Goal: Task Accomplishment & Management: Complete application form

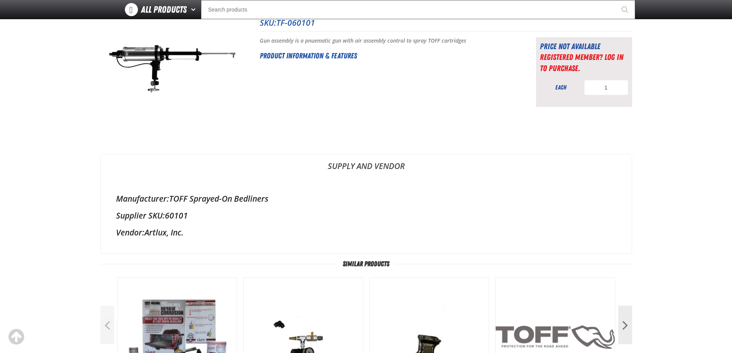
scroll to position [77, 0]
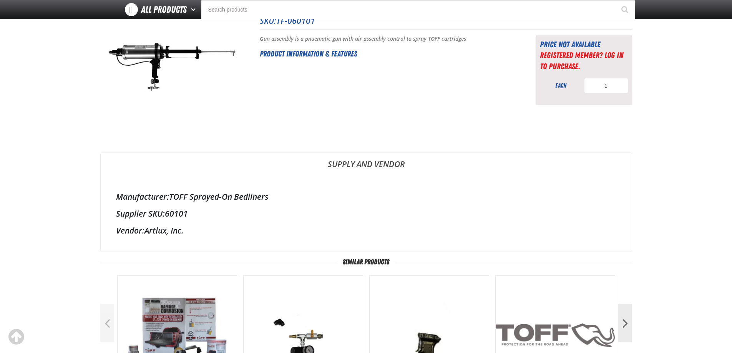
drag, startPoint x: 146, startPoint y: 231, endPoint x: 182, endPoint y: 231, distance: 35.7
click at [196, 236] on div "Manufacturer: TOFF Sprayed-On Bedliners Supplier SKU: 60101 Vendor: Artlux, Inc." at bounding box center [366, 214] width 531 height 76
copy div "Artlux, Inc."
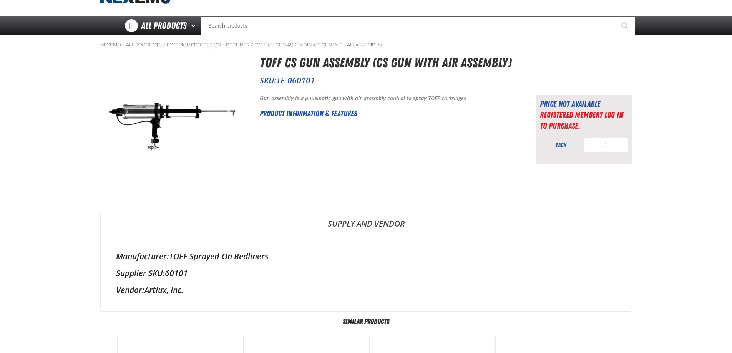
scroll to position [0, 0]
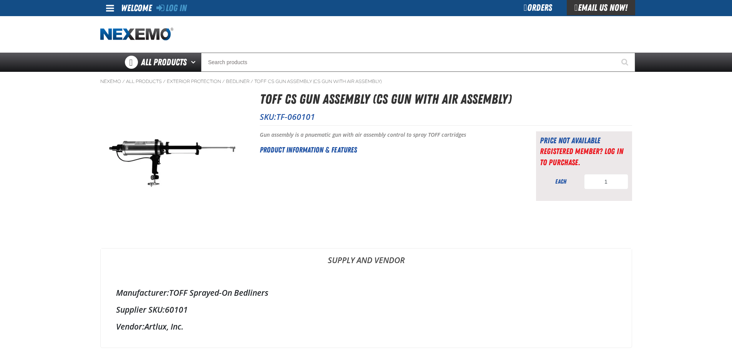
click at [598, 12] on div "Email Us Now!" at bounding box center [601, 7] width 68 height 15
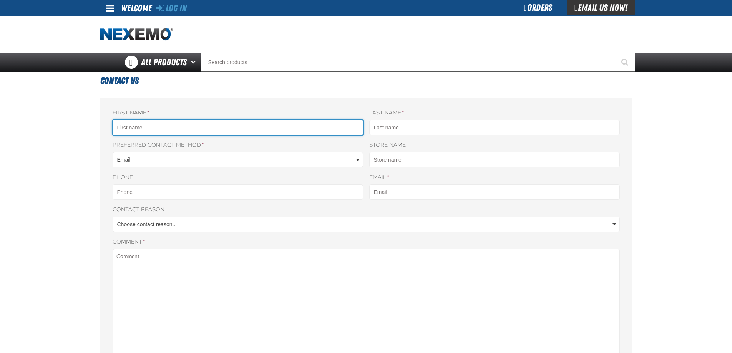
click at [187, 129] on input "First name *" at bounding box center [238, 127] width 251 height 15
type input "ANTHONY"
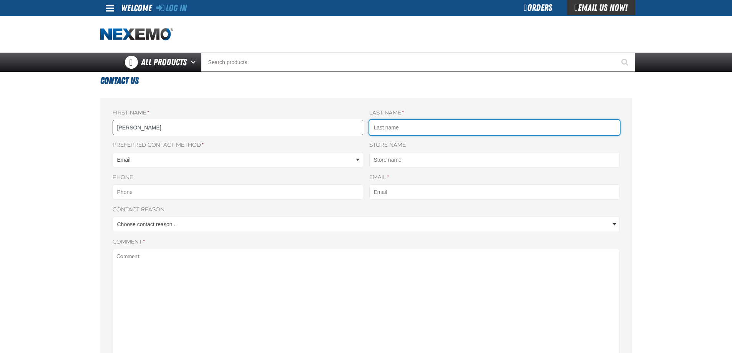
type input "BAZZOCCO"
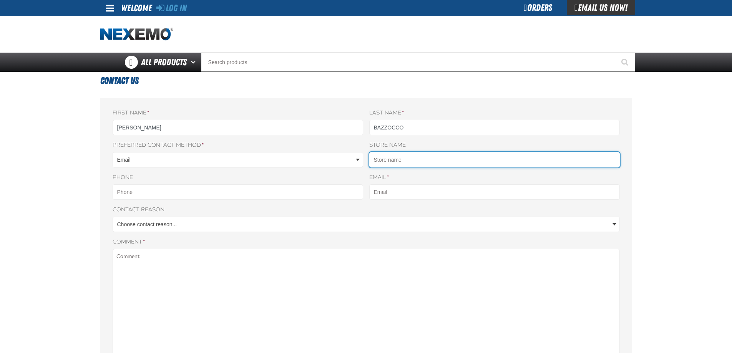
click at [405, 156] on input "Store name" at bounding box center [494, 159] width 251 height 15
type input "ANTHONY J BAZZOCCO"
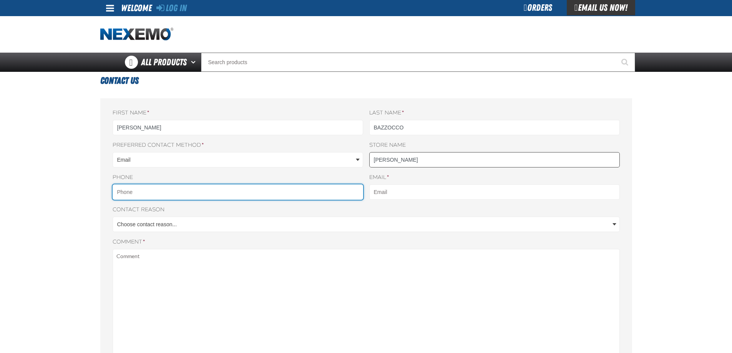
type input "5155772780"
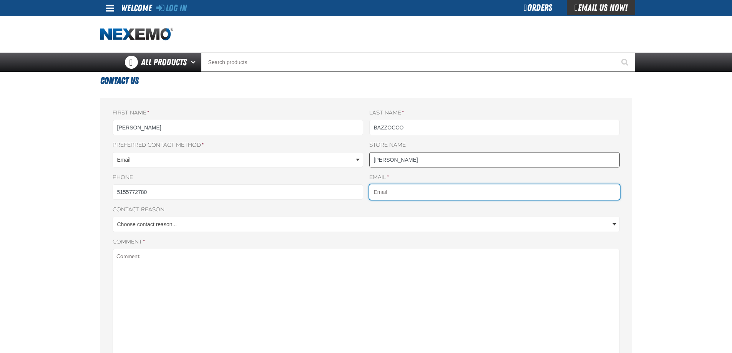
type input "abazzocco@centralfloridacdjr.com"
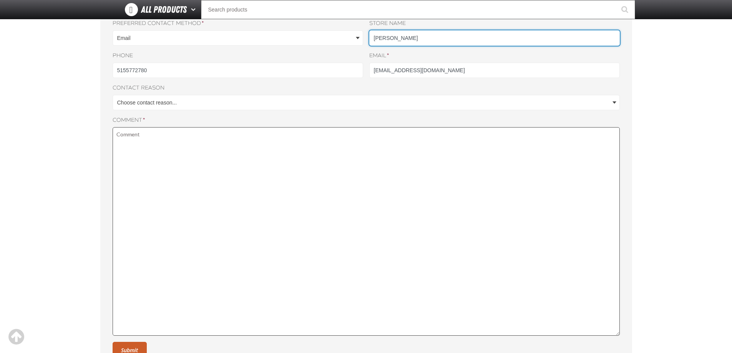
scroll to position [115, 0]
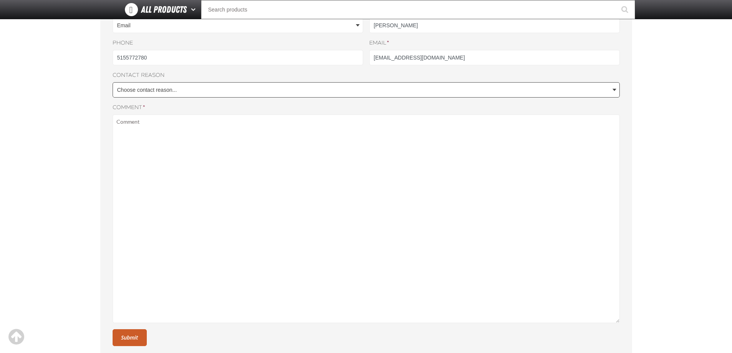
click at [234, 94] on body "Skip to Main Content Staging Site 5.1 Upgrade Site Log In Log In Welcome Log In…" at bounding box center [366, 200] width 732 height 630
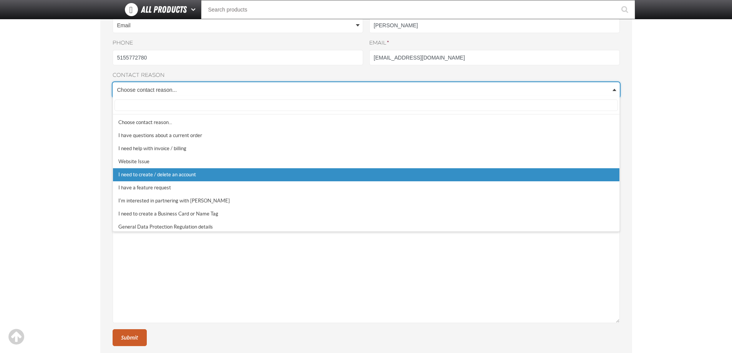
select select "5"
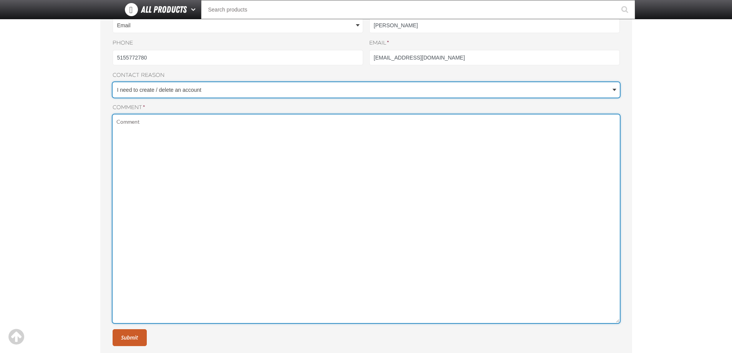
click at [173, 132] on textarea "Comment *" at bounding box center [366, 219] width 507 height 209
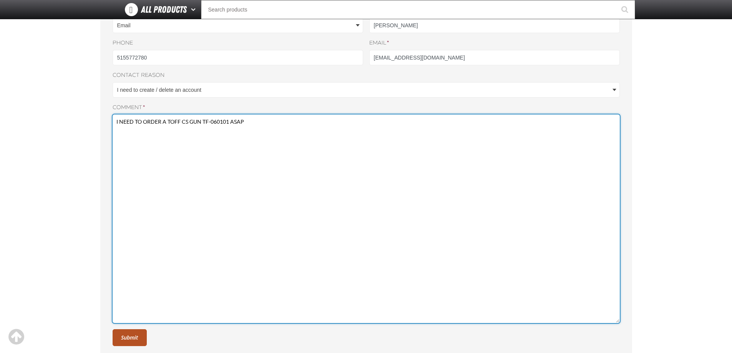
type textarea "I NEED TO ORDER A TOFF CS GUN TF-060101 ASAP"
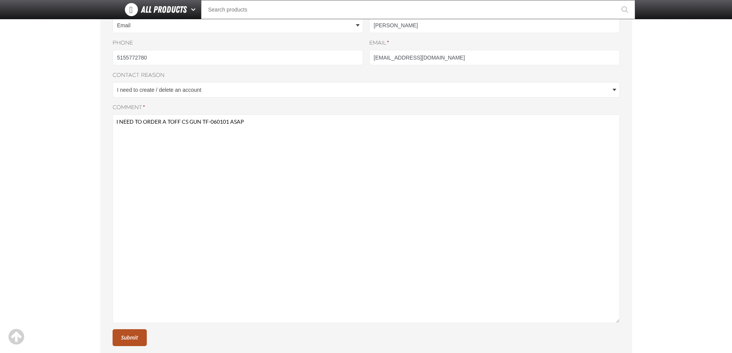
click at [138, 341] on button "Submit" at bounding box center [130, 337] width 34 height 17
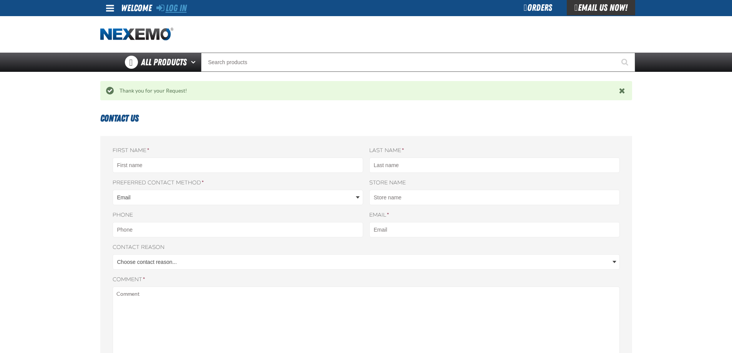
click at [176, 10] on link "Log In" at bounding box center [171, 8] width 30 height 11
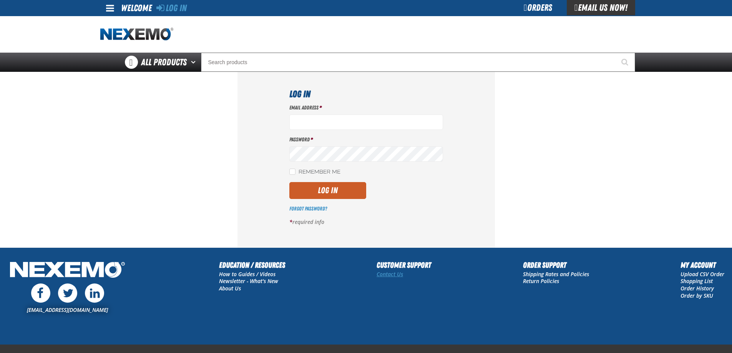
click at [396, 274] on link "Contact Us" at bounding box center [390, 274] width 27 height 7
